Goal: Task Accomplishment & Management: Manage account settings

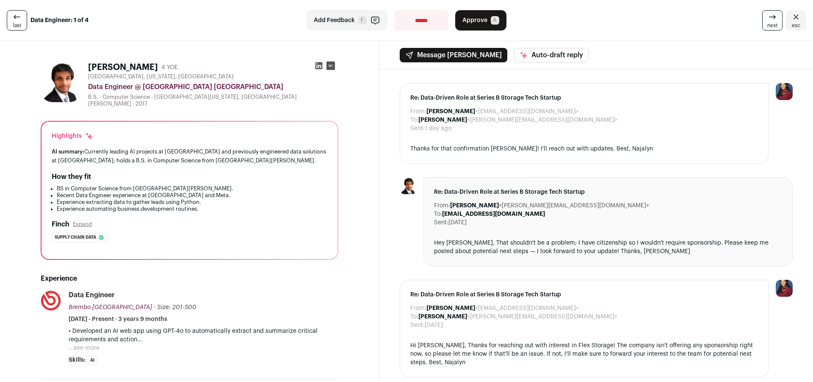
drag, startPoint x: 463, startPoint y: 15, endPoint x: 503, endPoint y: 24, distance: 40.5
click at [463, 15] on button "Approve A" at bounding box center [480, 20] width 51 height 20
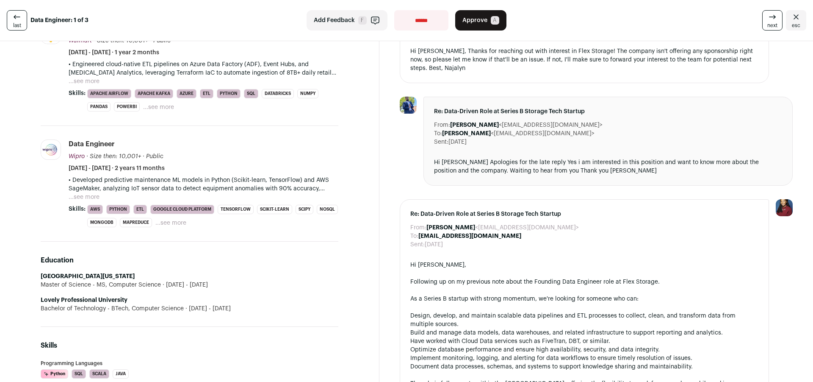
scroll to position [397, 0]
select select "**********"
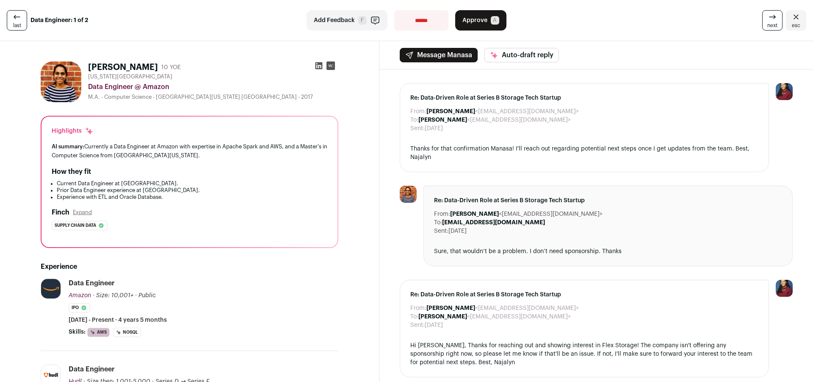
click at [487, 17] on button "Approve A" at bounding box center [480, 20] width 51 height 20
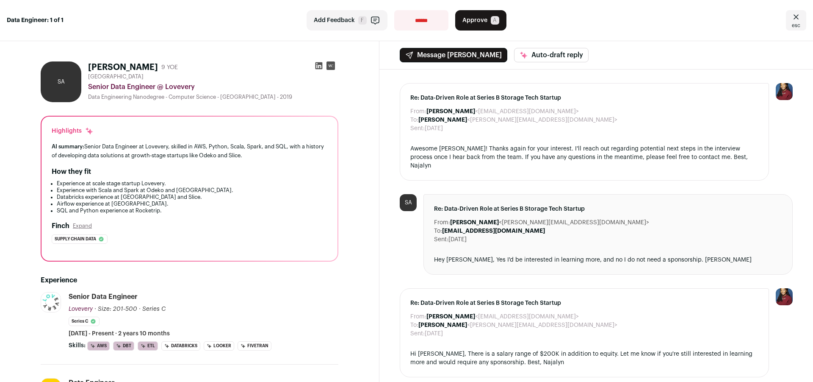
click at [316, 64] on icon at bounding box center [319, 65] width 8 height 8
select select "**********"
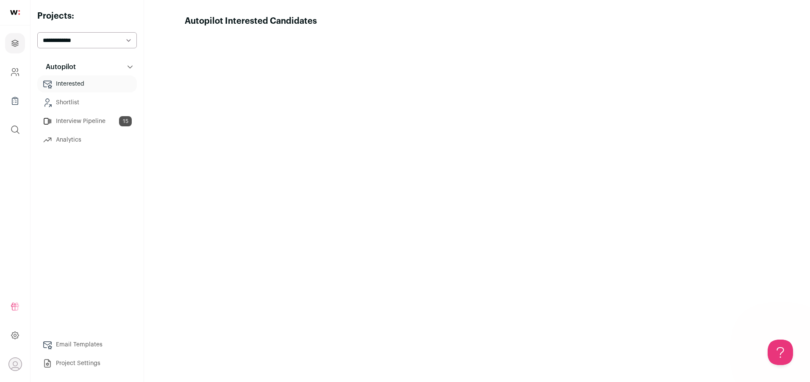
scroll to position [0, 0]
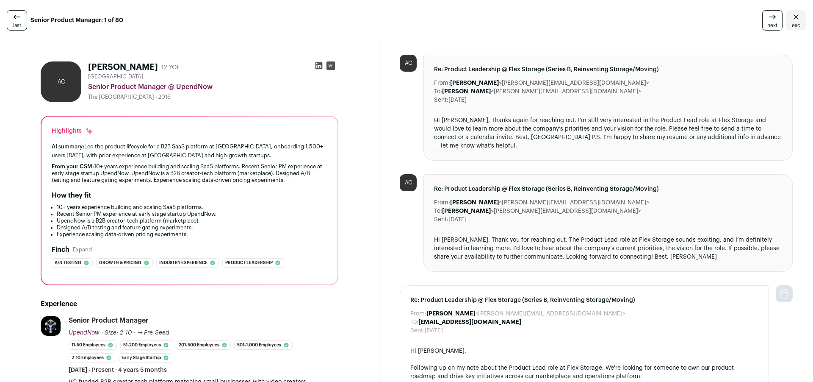
click at [19, 19] on icon at bounding box center [17, 17] width 10 height 10
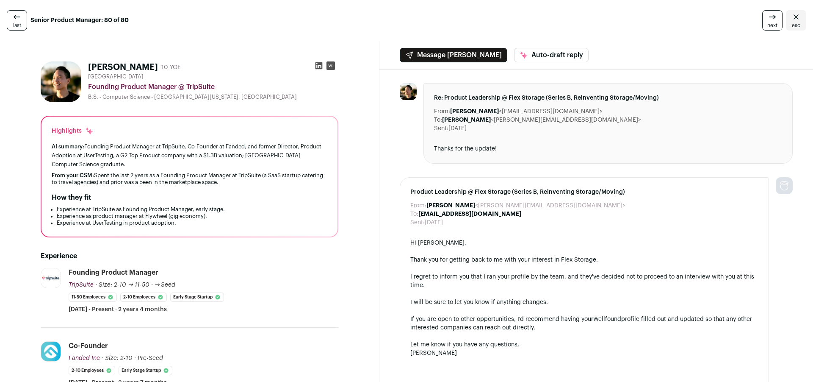
click at [793, 22] on icon "Close" at bounding box center [796, 17] width 10 height 10
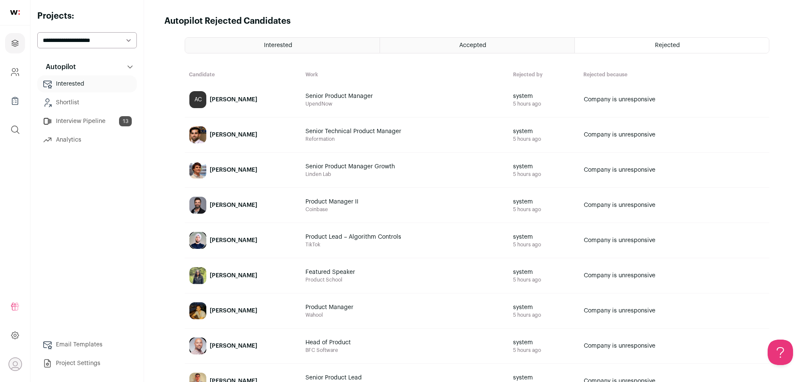
click at [423, 50] on div "Accepted" at bounding box center [477, 45] width 194 height 15
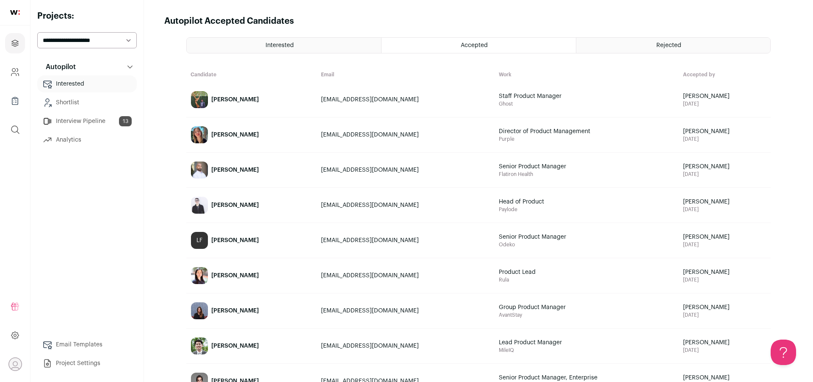
click at [64, 81] on link "Interested" at bounding box center [87, 83] width 100 height 17
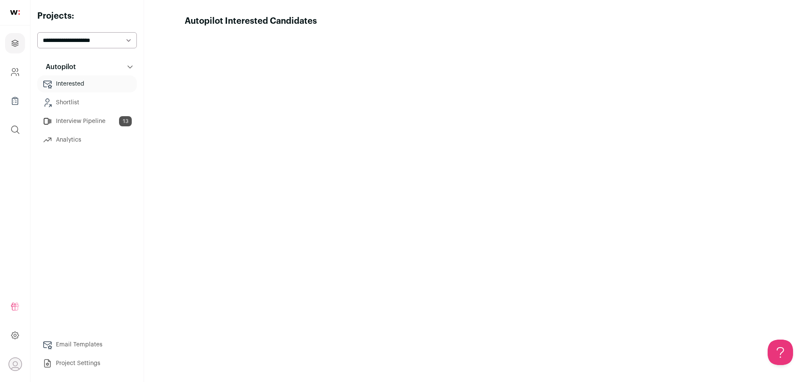
click at [74, 119] on link "Interview Pipeline 13" at bounding box center [87, 121] width 100 height 17
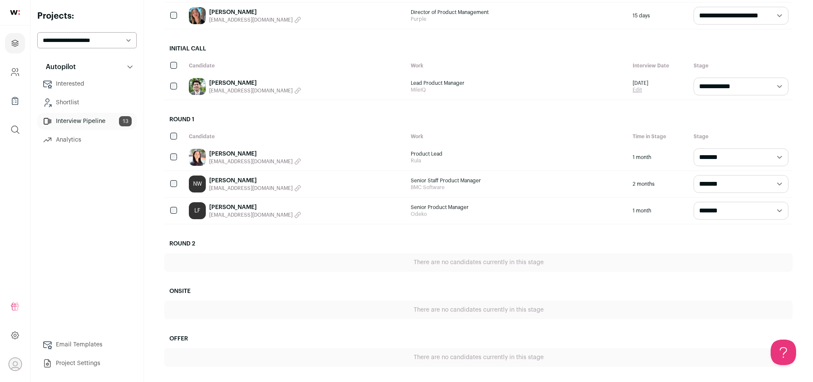
scroll to position [356, 0]
